Goal: Task Accomplishment & Management: Use online tool/utility

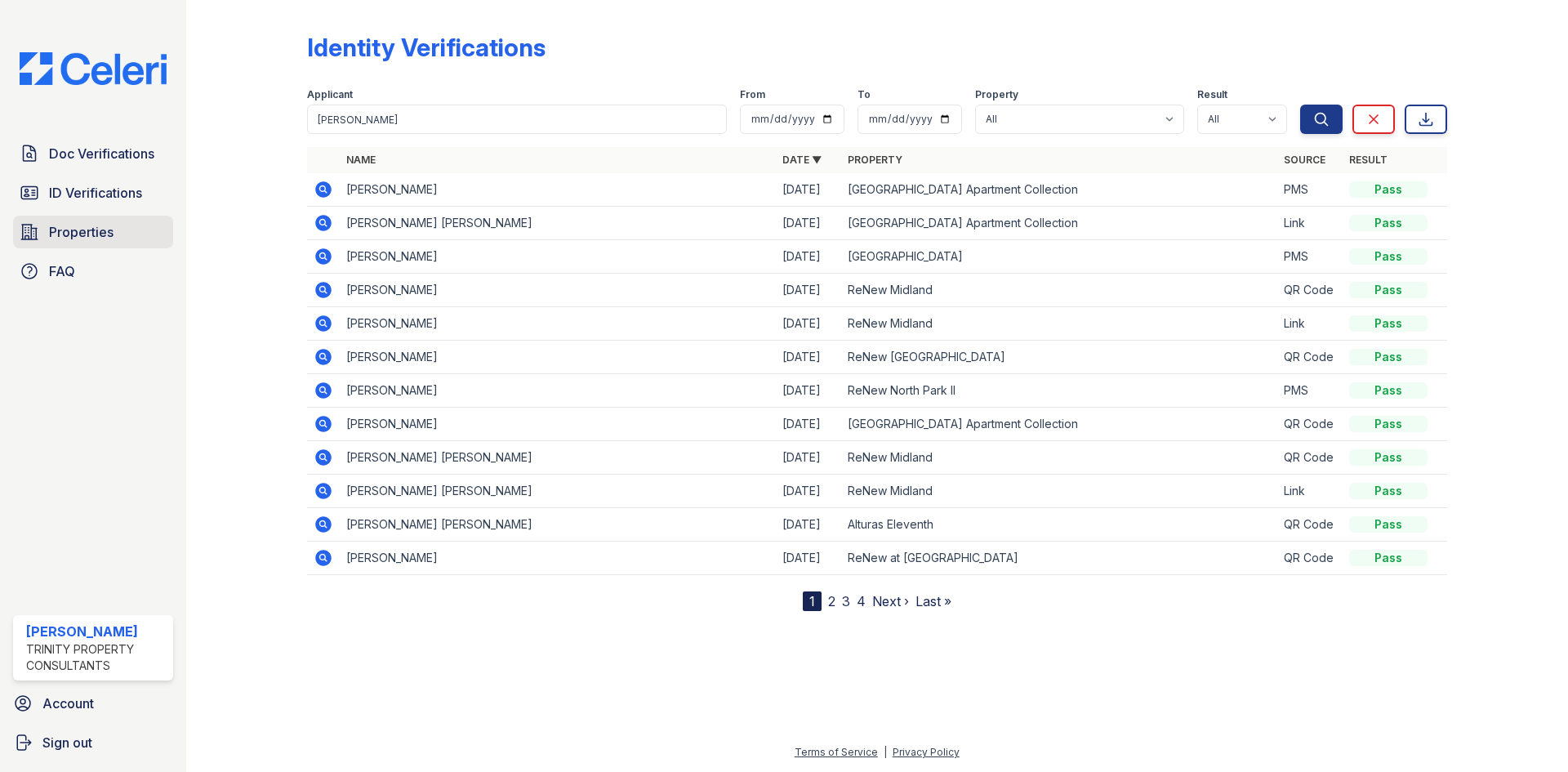
click at [129, 237] on link "Properties" at bounding box center [93, 231] width 160 height 32
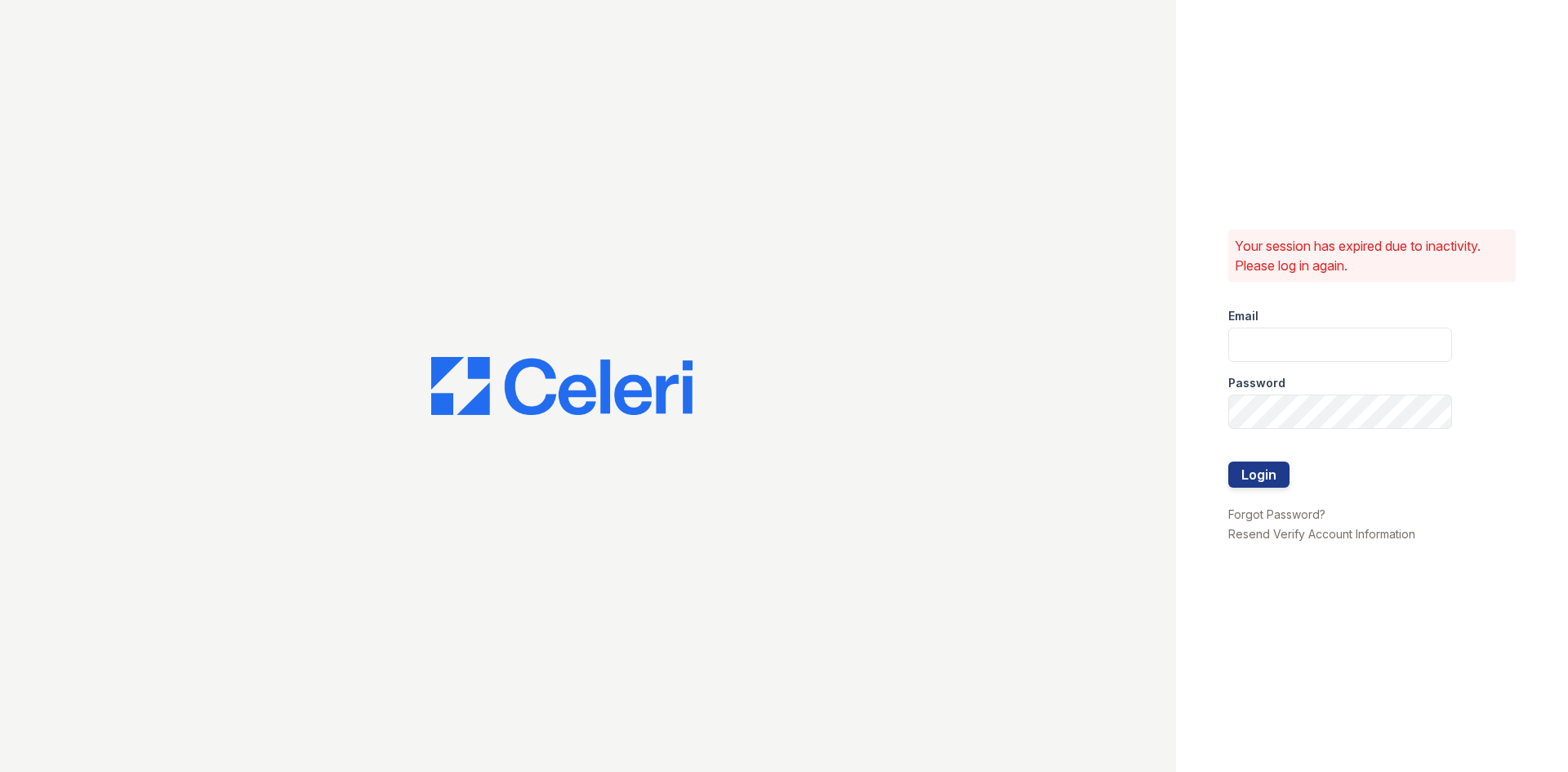
type input "kdominguez@trinity-pm.com"
click at [1260, 476] on button "Login" at bounding box center [1259, 475] width 61 height 26
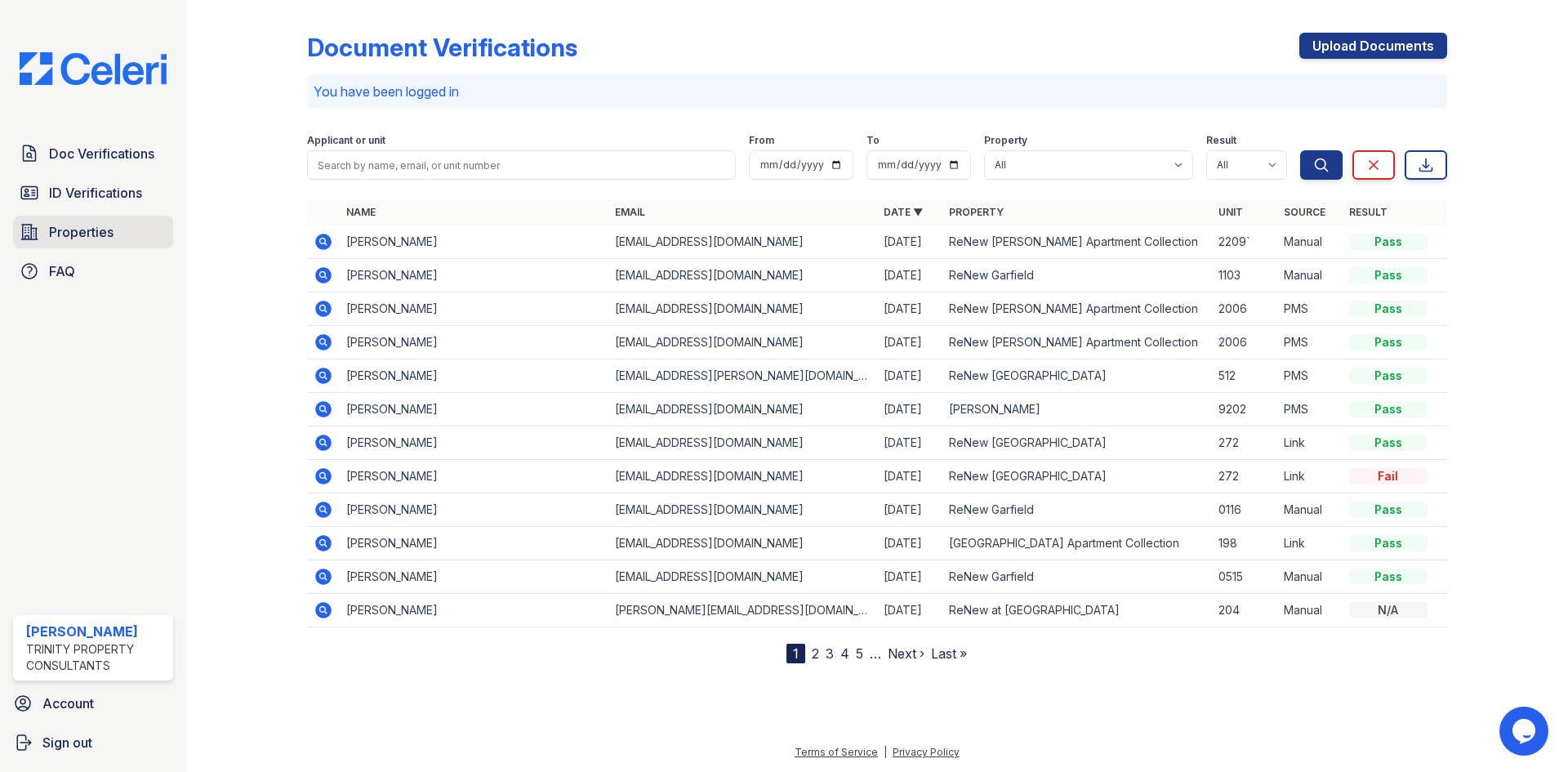
click at [81, 241] on span "Properties" at bounding box center [81, 232] width 65 height 19
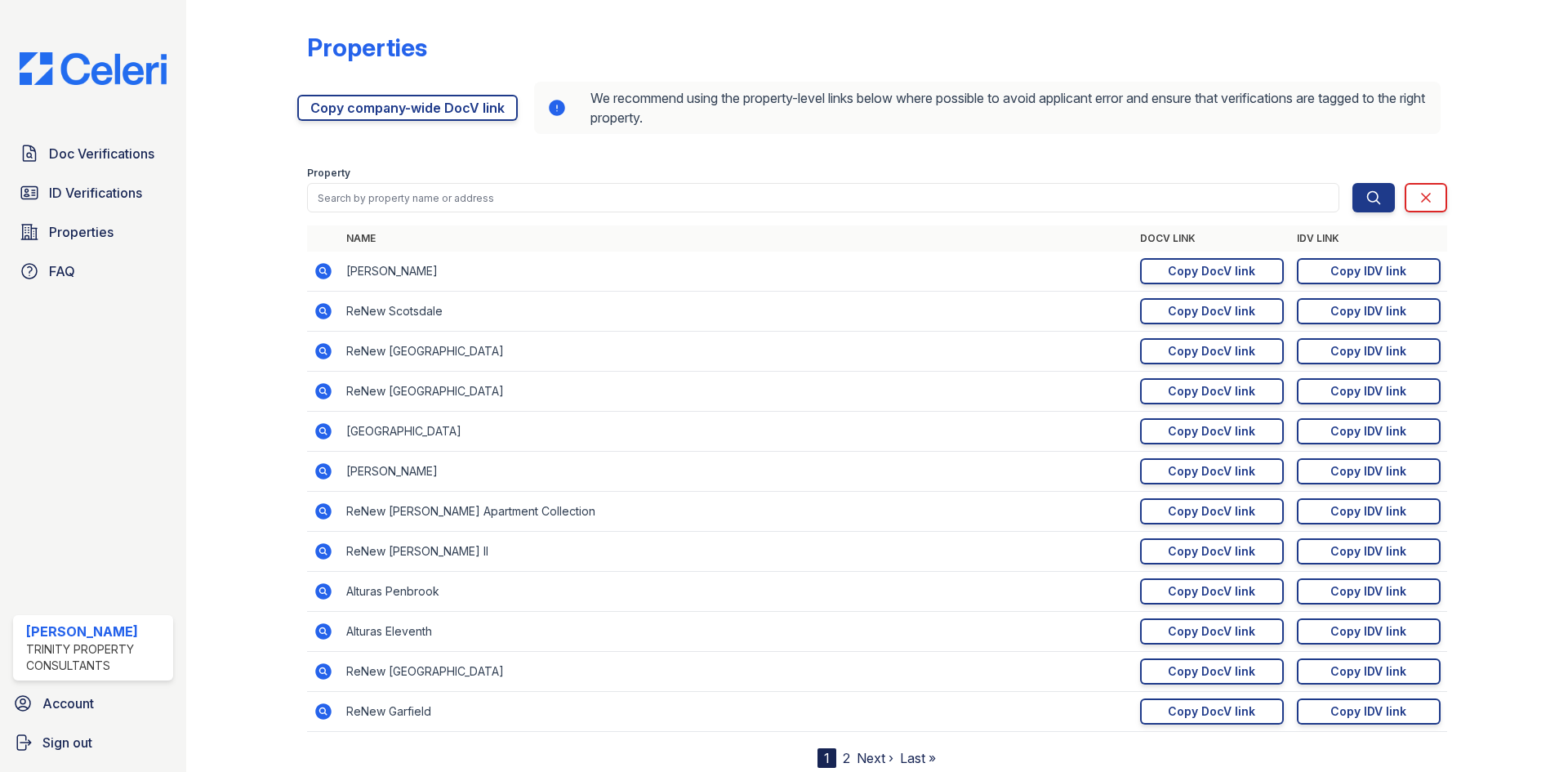
scroll to position [52, 0]
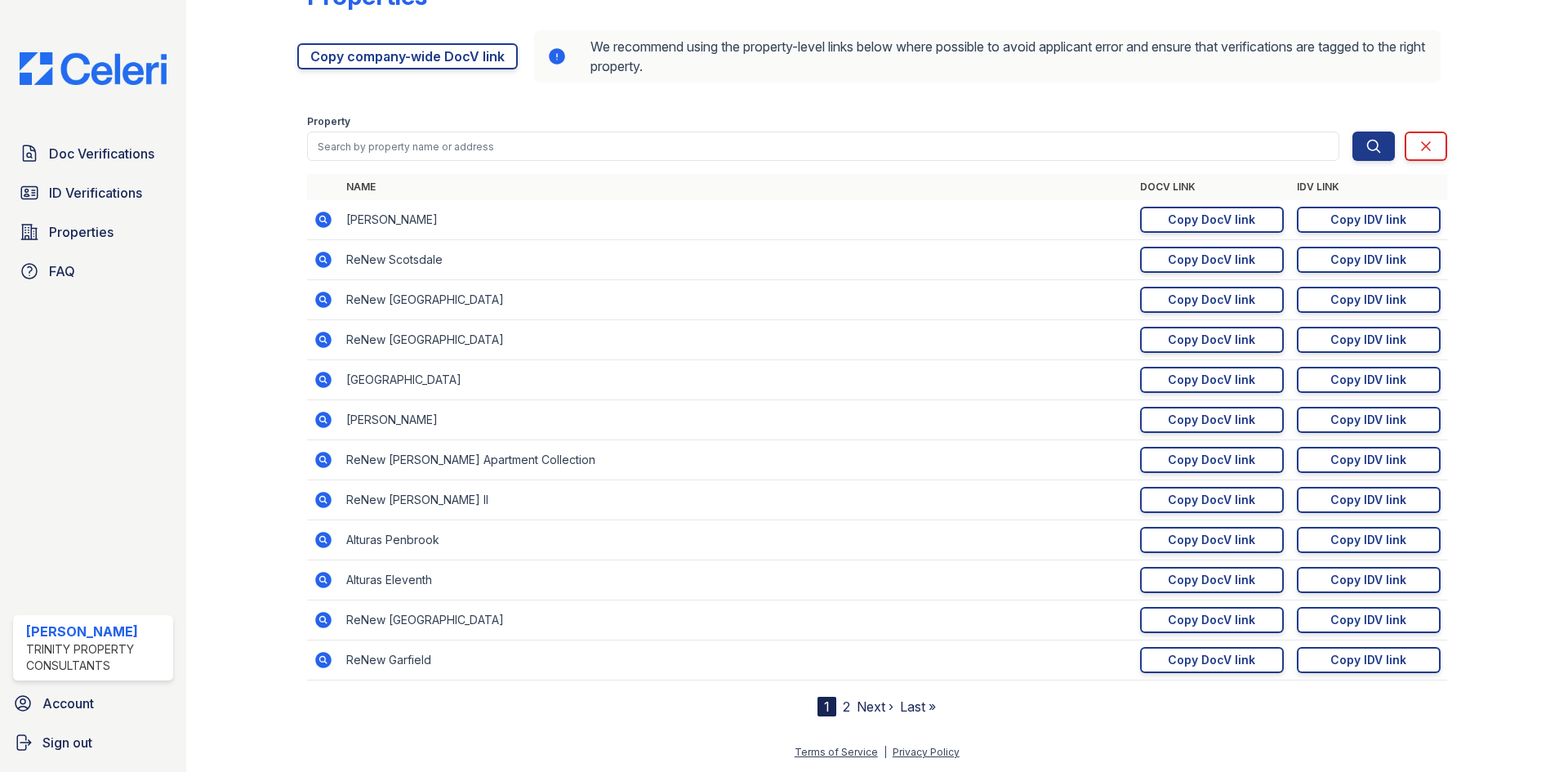
click at [867, 698] on link "Next ›" at bounding box center [875, 706] width 37 height 17
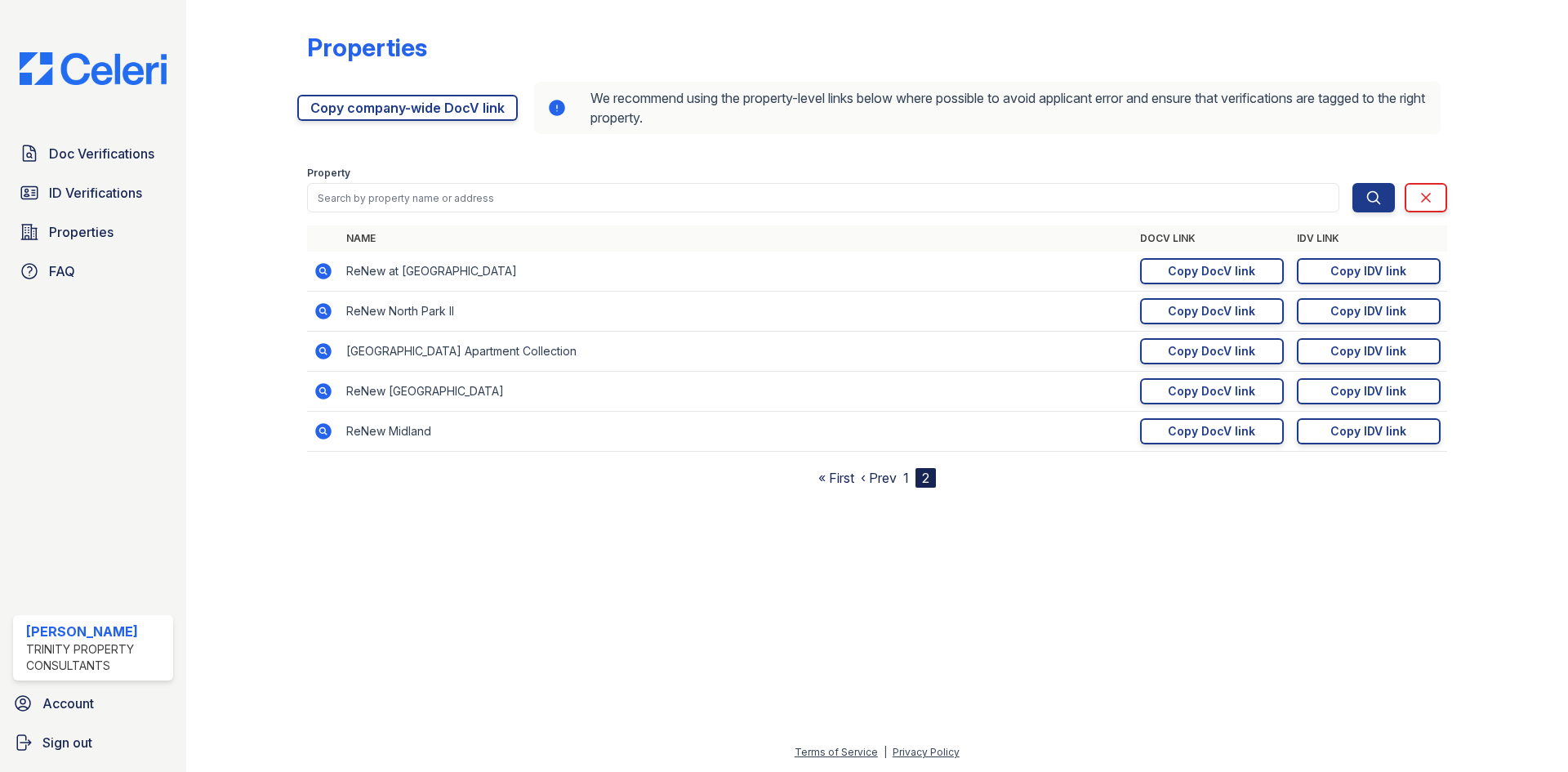
click at [850, 498] on div "Properties [URL][DOMAIN_NAME] Copy company-wide DocV link We recommend using th…" at bounding box center [877, 257] width 1330 height 513
click at [844, 478] on link "« First" at bounding box center [836, 478] width 36 height 17
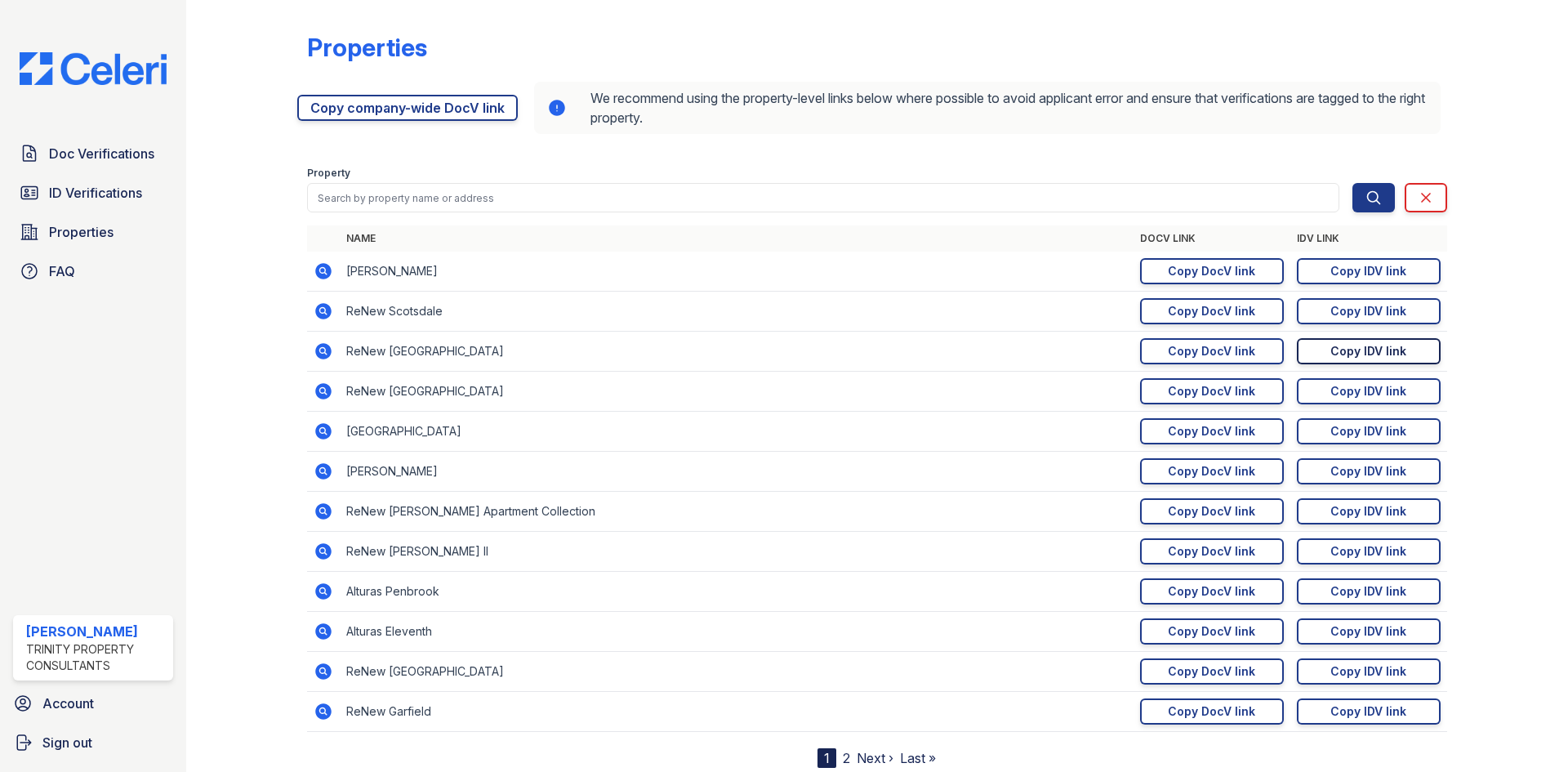
click at [1335, 343] on link "Copy IDV link Copy link" at bounding box center [1368, 351] width 144 height 26
click at [1189, 335] on td "[URL][DOMAIN_NAME] Copy DocV link Copy link" at bounding box center [1211, 352] width 157 height 40
click at [1200, 356] on div "Copy DocV link" at bounding box center [1211, 351] width 88 height 17
